Goal: Task Accomplishment & Management: Manage account settings

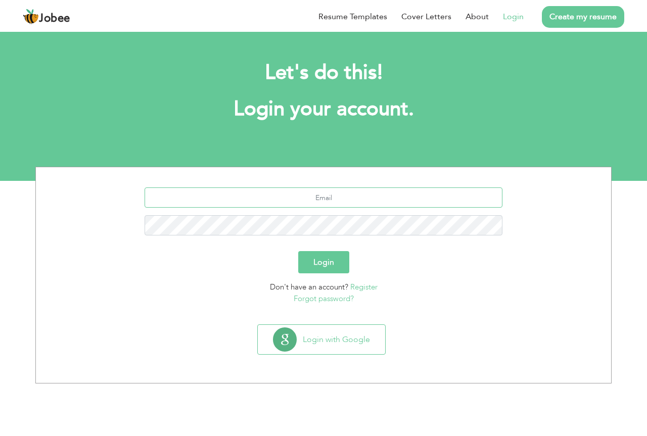
click at [328, 204] on input "text" at bounding box center [323, 197] width 358 height 20
click at [322, 203] on input "text" at bounding box center [323, 197] width 358 height 20
paste input "careers@faremakers.com"
type input "careers@faremakers.com"
click at [320, 265] on button "Login" at bounding box center [323, 262] width 51 height 22
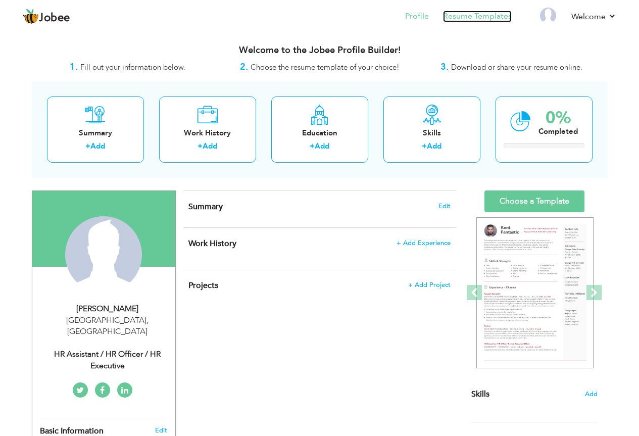
click at [482, 15] on link "Resume Templates" at bounding box center [477, 17] width 69 height 12
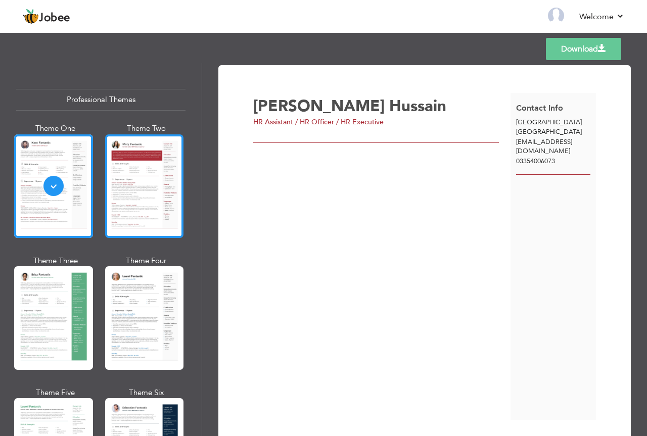
click at [145, 168] on div at bounding box center [144, 186] width 79 height 104
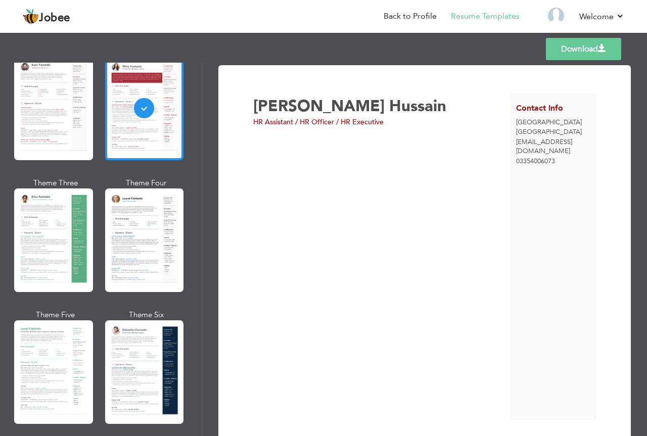
scroll to position [101, 0]
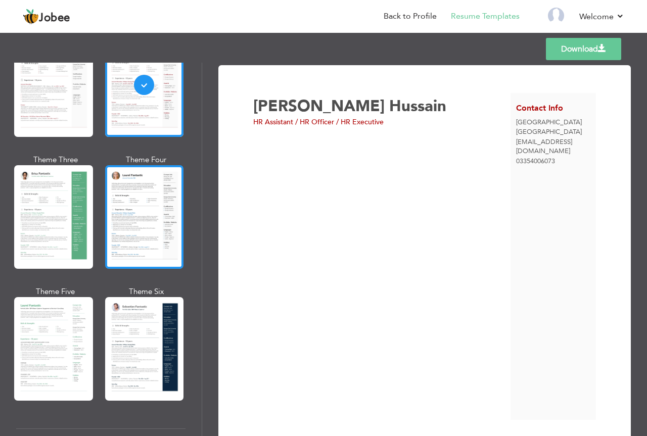
click at [142, 223] on div at bounding box center [144, 217] width 79 height 104
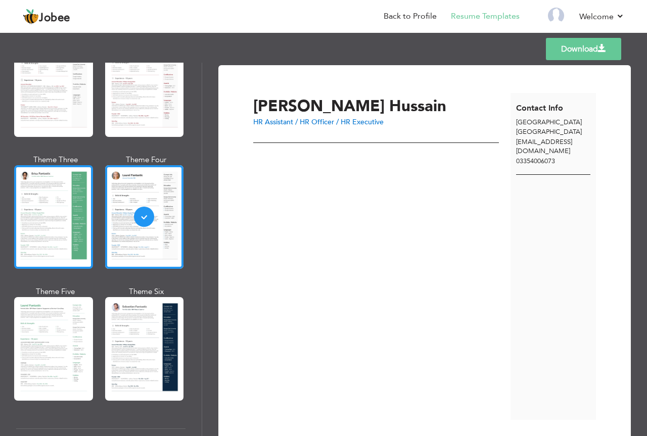
click at [70, 246] on div at bounding box center [53, 217] width 79 height 104
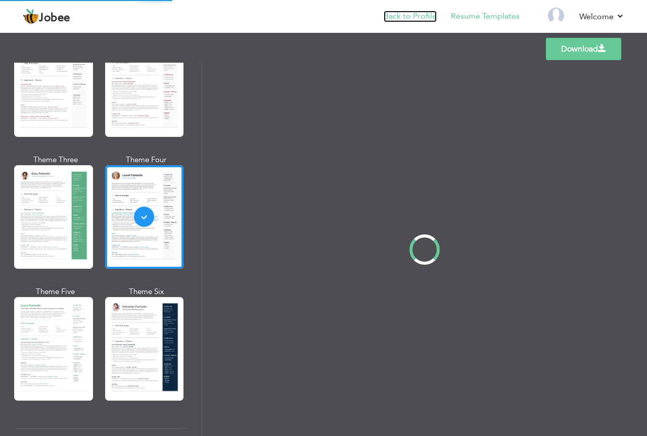
click at [414, 17] on link "Back to Profile" at bounding box center [409, 17] width 53 height 12
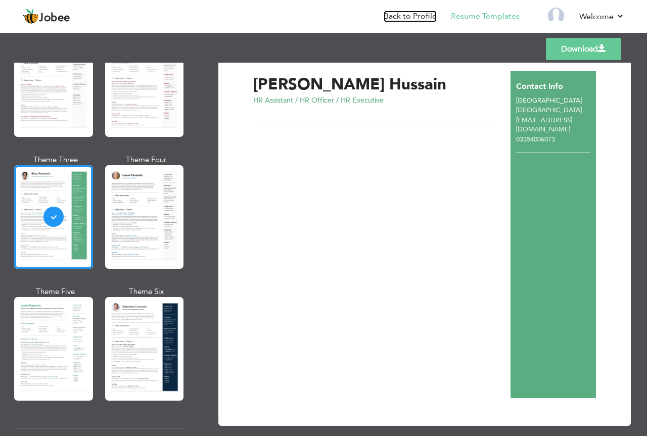
scroll to position [33, 0]
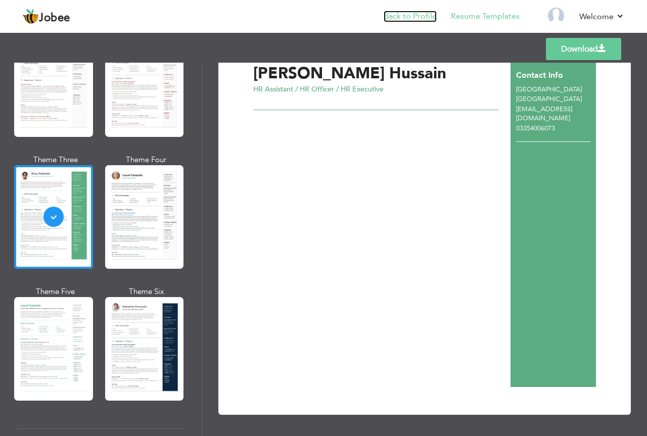
click at [416, 12] on link "Back to Profile" at bounding box center [409, 17] width 53 height 12
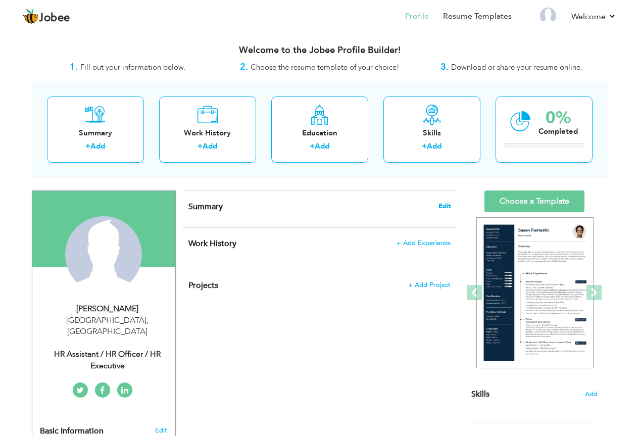
click at [447, 205] on span "Edit" at bounding box center [444, 206] width 12 height 7
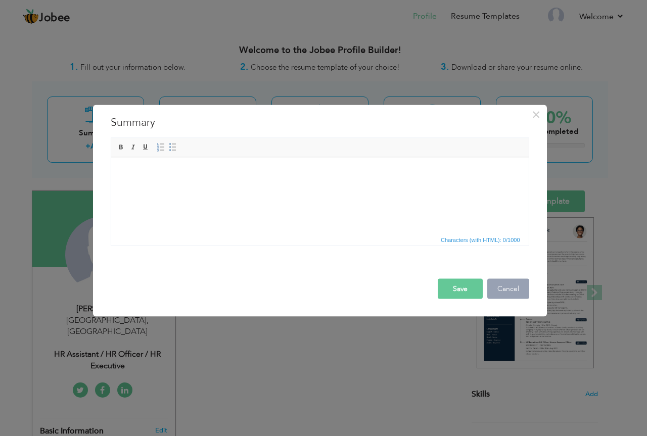
click at [501, 293] on button "Cancel" at bounding box center [508, 288] width 42 height 20
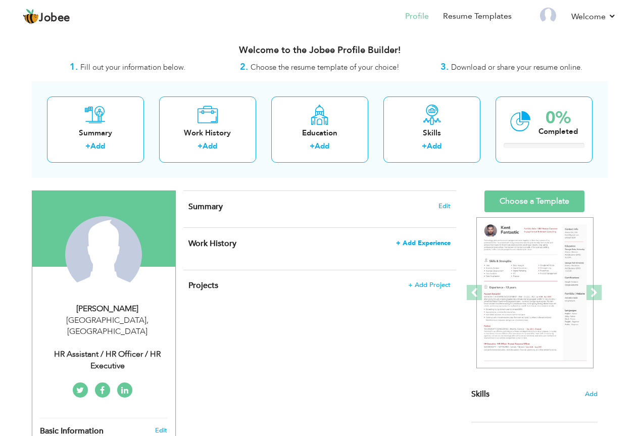
click at [430, 245] on span "+ Add Experience" at bounding box center [423, 242] width 55 height 7
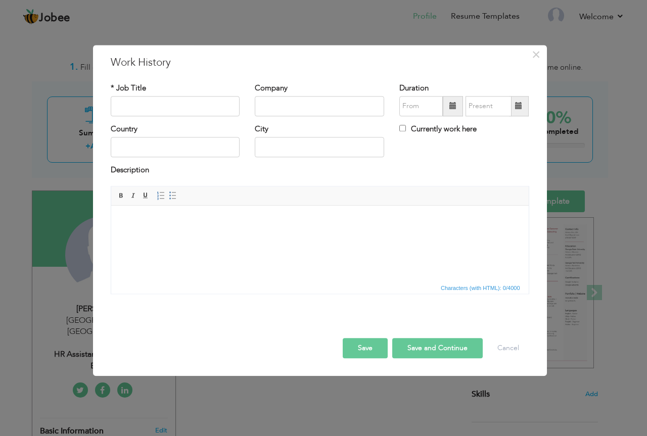
click at [445, 132] on label "Currently work here" at bounding box center [437, 129] width 77 height 11
click at [406, 131] on input "Currently work here" at bounding box center [402, 128] width 7 height 7
click at [445, 132] on label "Currently work here" at bounding box center [437, 129] width 77 height 11
click at [406, 131] on input "Currently work here" at bounding box center [402, 128] width 7 height 7
click at [445, 132] on label "Currently work here" at bounding box center [437, 129] width 77 height 11
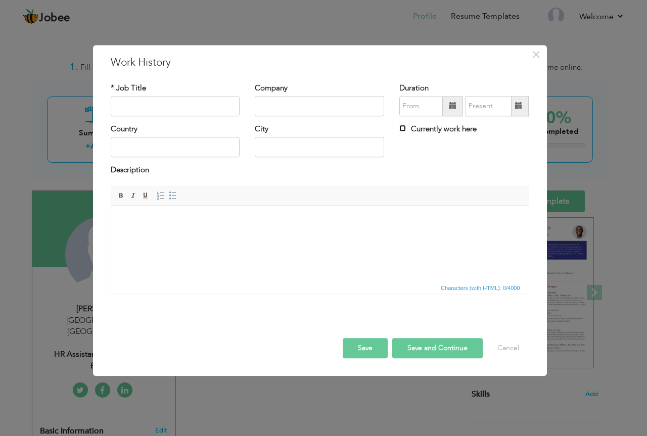
click at [406, 131] on input "Currently work here" at bounding box center [402, 128] width 7 height 7
click at [445, 132] on label "Currently work here" at bounding box center [437, 129] width 77 height 11
click at [406, 131] on input "Currently work here" at bounding box center [402, 128] width 7 height 7
click at [445, 132] on label "Currently work here" at bounding box center [437, 129] width 77 height 11
click at [406, 131] on input "Currently work here" at bounding box center [402, 128] width 7 height 7
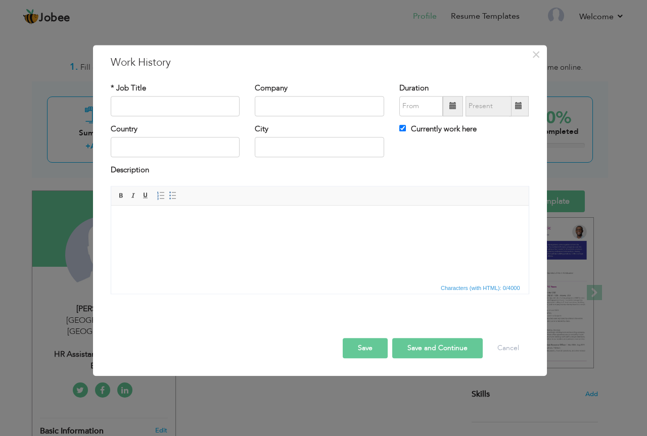
click at [445, 132] on label "Currently work here" at bounding box center [437, 129] width 77 height 11
click at [406, 131] on input "Currently work here" at bounding box center [402, 128] width 7 height 7
checkbox input "false"
click at [533, 56] on span "×" at bounding box center [535, 54] width 9 height 18
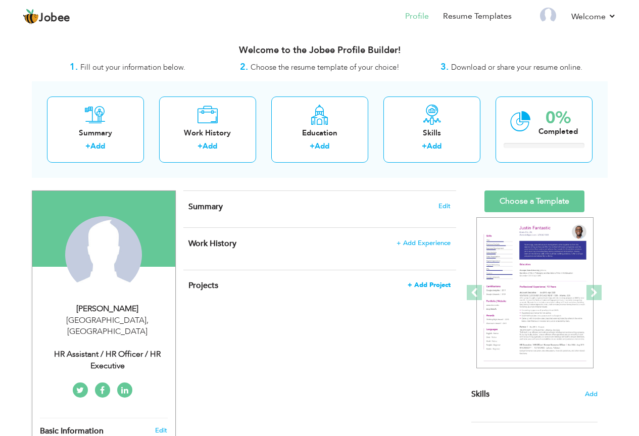
click at [442, 281] on span "+ Add Project" at bounding box center [429, 284] width 43 height 7
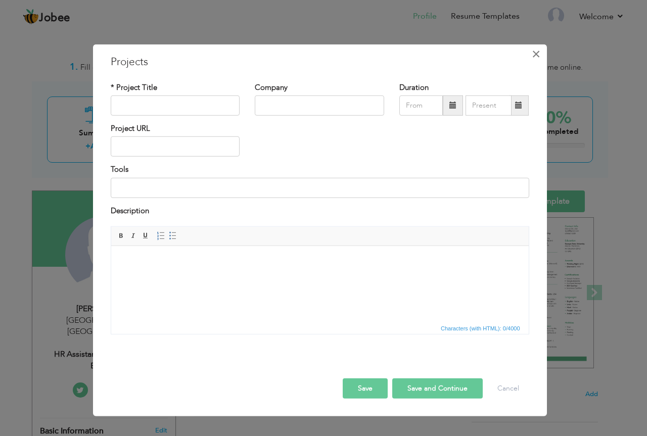
click at [539, 52] on span "×" at bounding box center [535, 53] width 9 height 18
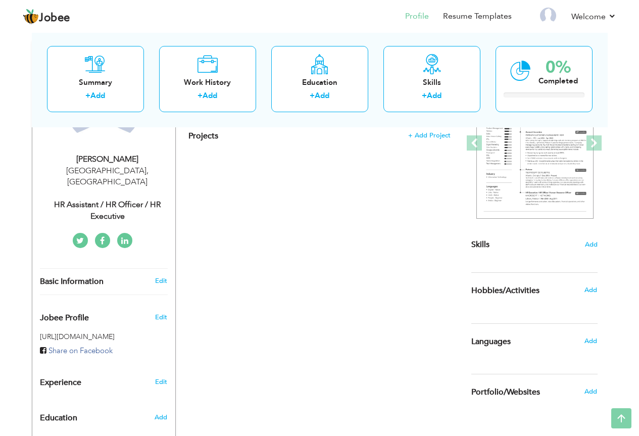
scroll to position [14, 0]
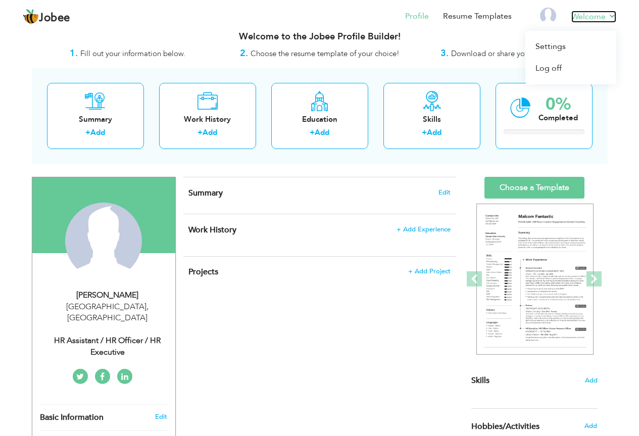
click at [595, 14] on link "Welcome" at bounding box center [593, 17] width 45 height 12
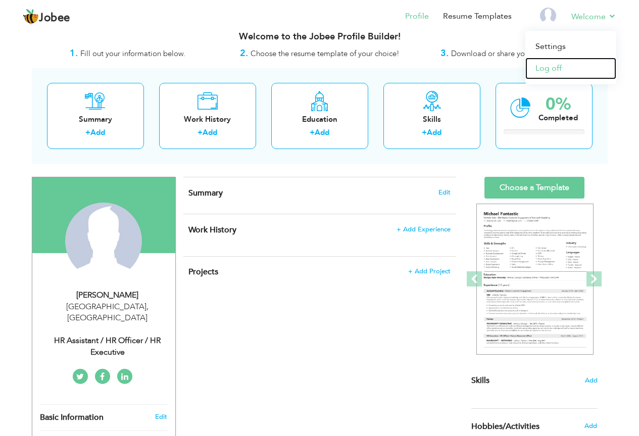
click at [563, 67] on link "Log off" at bounding box center [570, 69] width 91 height 22
